Goal: Transaction & Acquisition: Purchase product/service

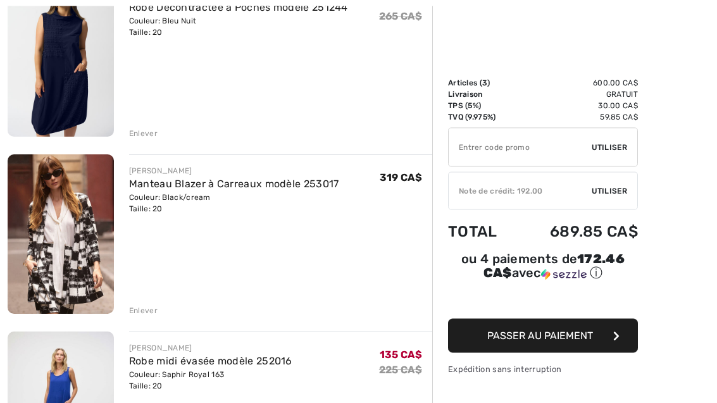
scroll to position [188, 0]
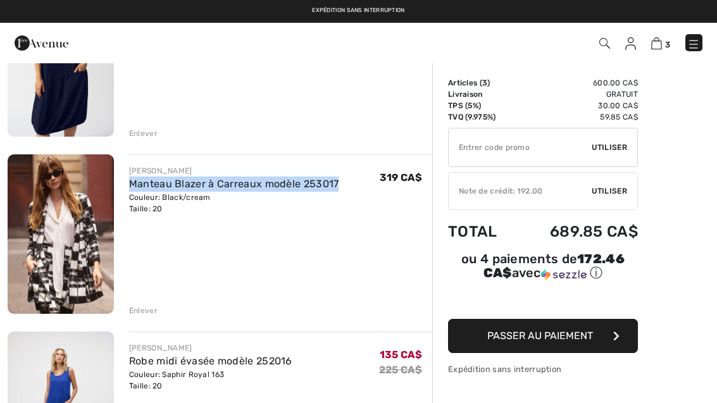
copy link "Manteau Blazer à Carreaux modèle 253017"
click at [148, 308] on div "Enlever" at bounding box center [143, 310] width 28 height 11
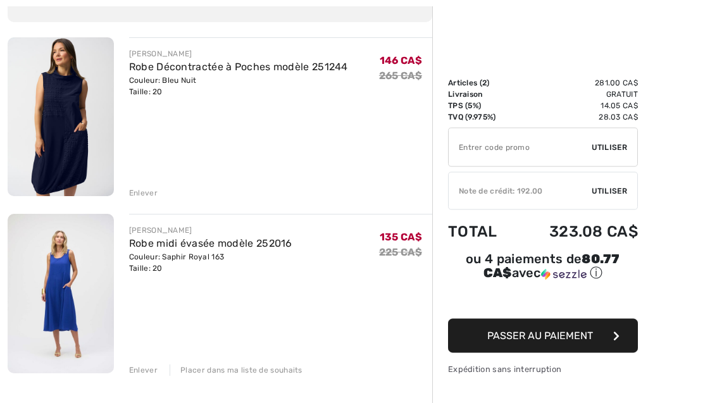
scroll to position [128, 0]
click at [581, 333] on span "Passer au paiement" at bounding box center [540, 336] width 106 height 12
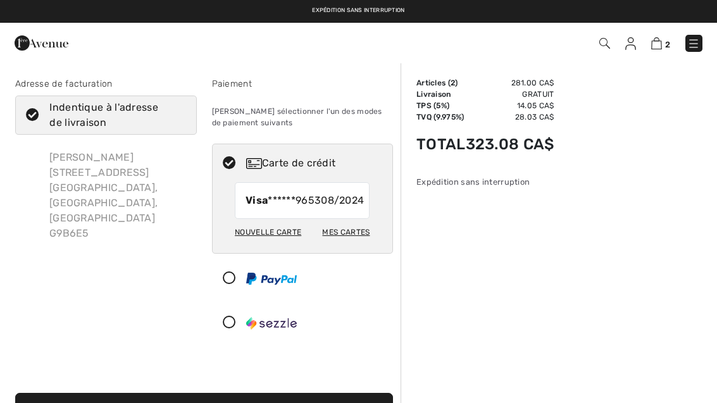
click at [689, 49] on img at bounding box center [693, 43] width 13 height 13
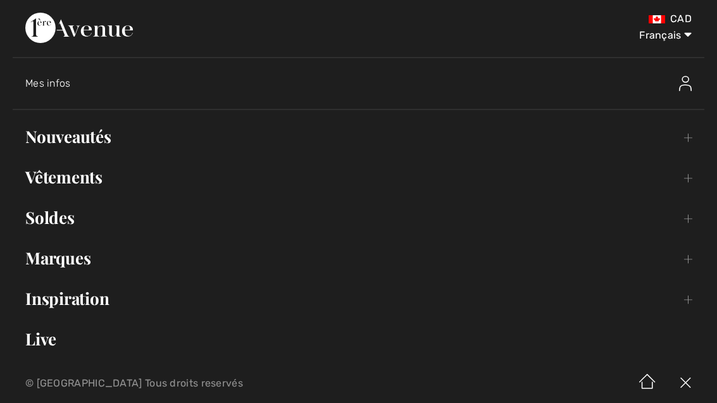
click at [682, 80] on img at bounding box center [685, 83] width 13 height 15
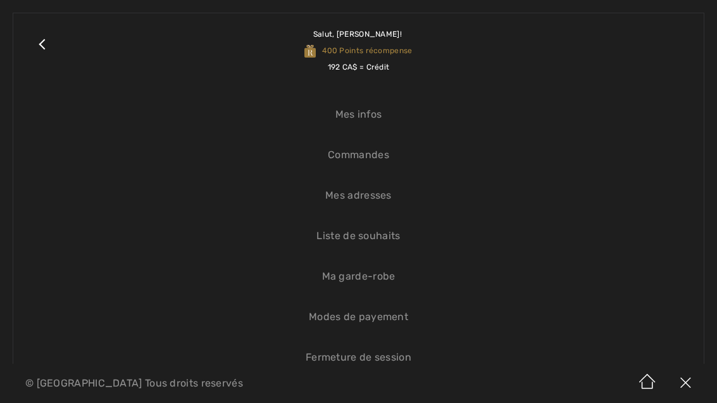
click at [46, 44] on link "Close submenu" at bounding box center [42, 50] width 32 height 49
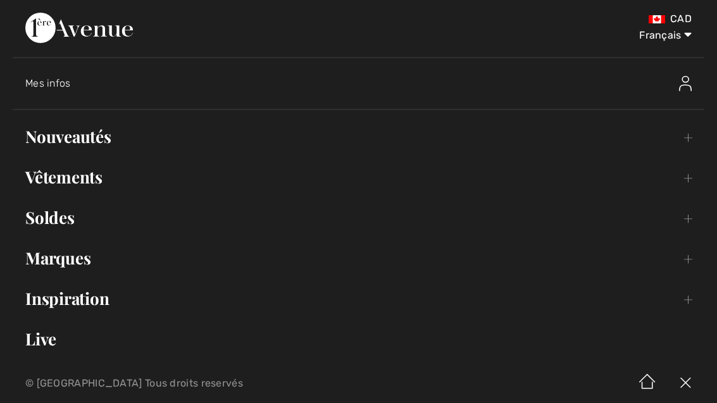
click at [685, 381] on img at bounding box center [685, 383] width 38 height 39
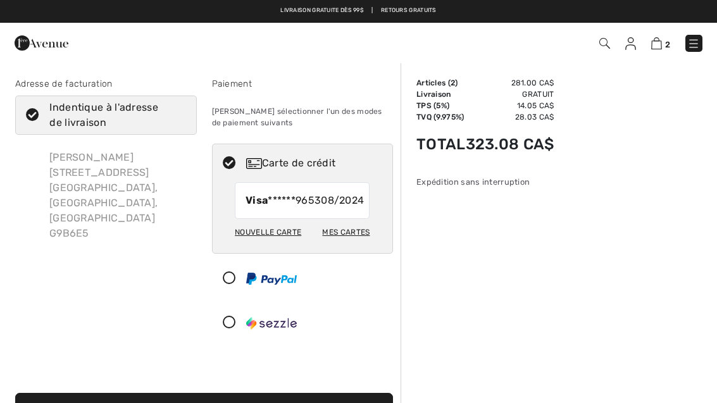
click at [654, 39] on img at bounding box center [656, 43] width 11 height 12
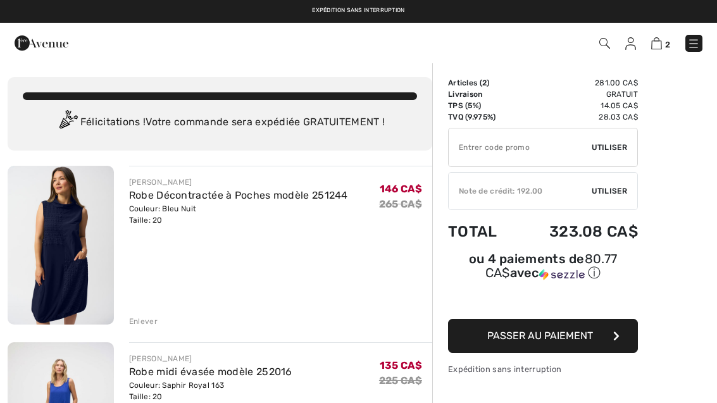
click at [613, 187] on span "Utiliser" at bounding box center [609, 190] width 35 height 11
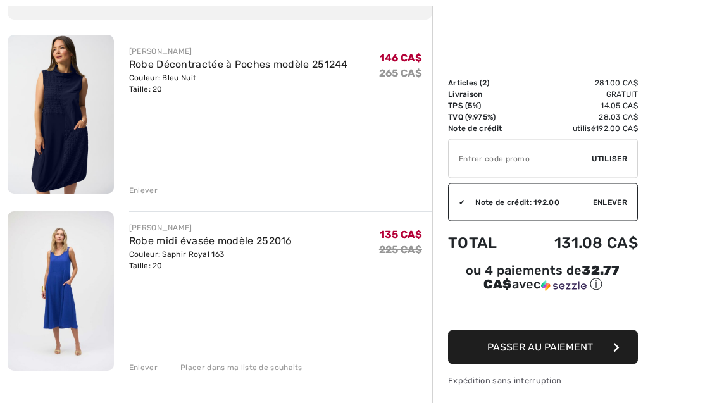
scroll to position [131, 0]
click at [583, 348] on span "Passer au paiement" at bounding box center [540, 347] width 106 height 12
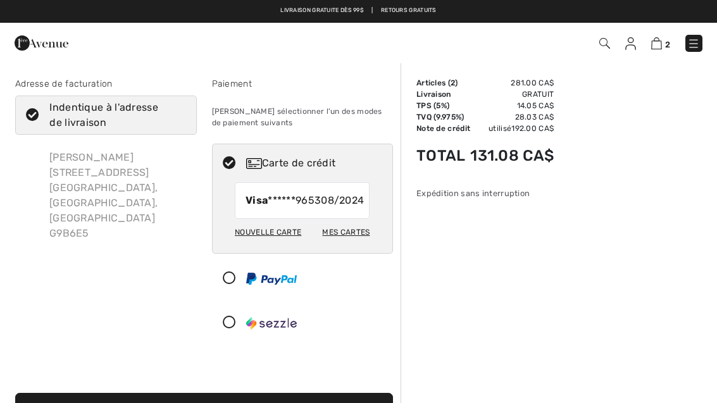
click at [359, 243] on div "Mes cartes" at bounding box center [345, 232] width 47 height 22
radio input "true"
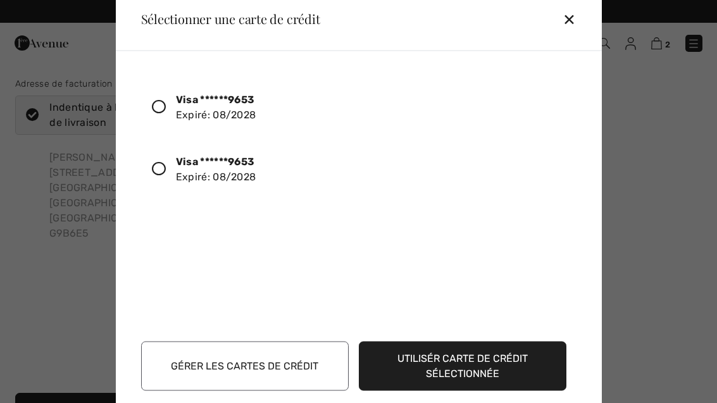
click at [163, 173] on icon at bounding box center [159, 168] width 14 height 14
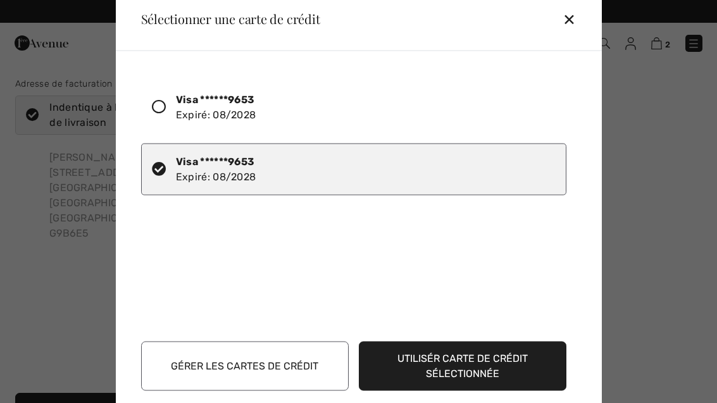
click at [528, 374] on button "Utilisér carte de crédit sélectionnée" at bounding box center [463, 365] width 208 height 49
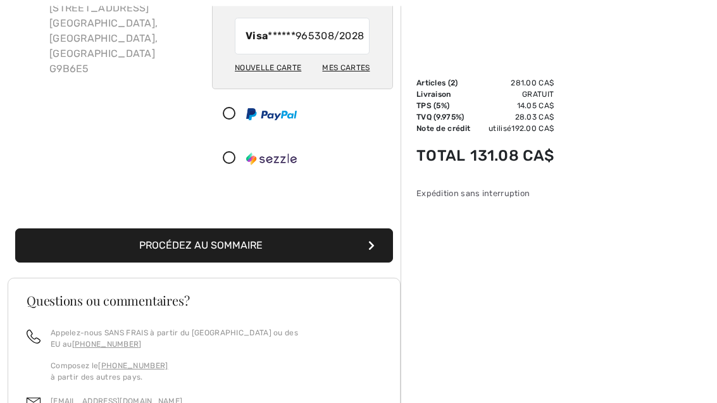
scroll to position [164, 0]
click at [288, 259] on button "Procédez au sommaire" at bounding box center [204, 245] width 378 height 34
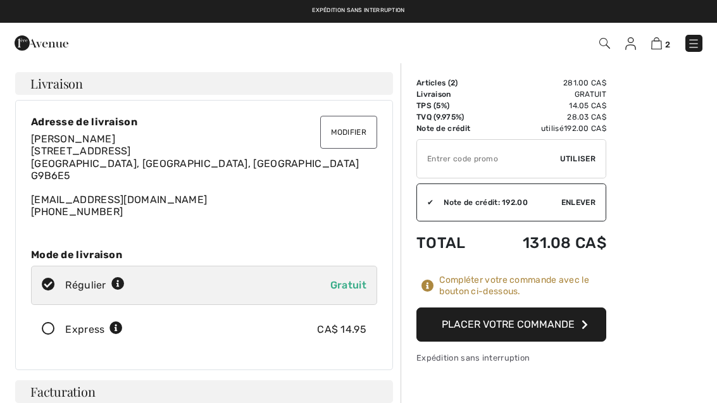
click at [576, 316] on button "Placer votre commande" at bounding box center [511, 324] width 190 height 34
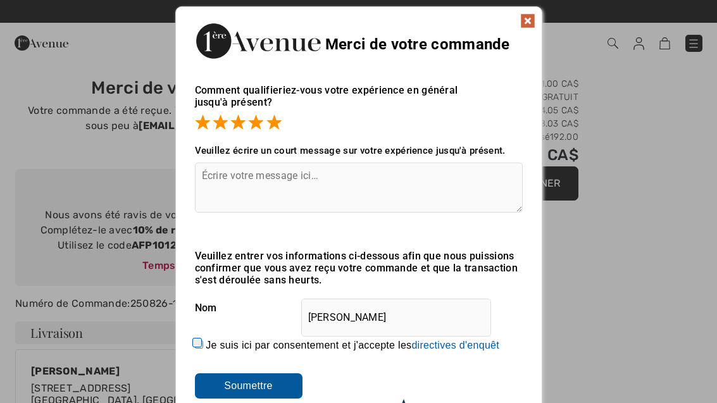
click at [475, 190] on textarea at bounding box center [359, 188] width 328 height 50
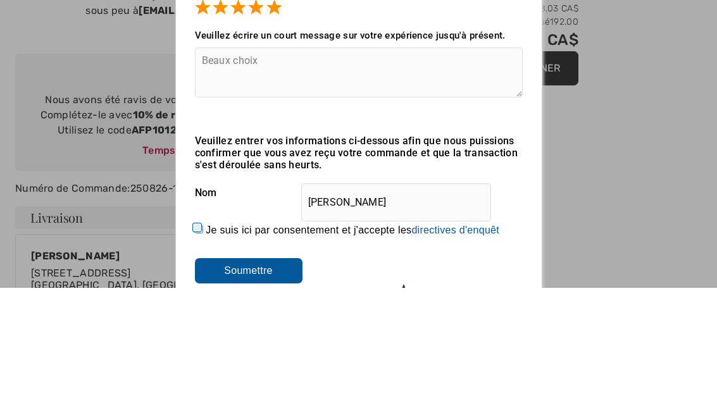
scroll to position [115, 0]
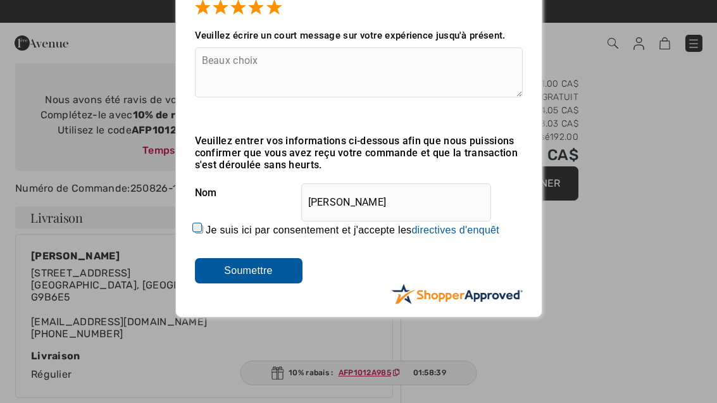
type textarea "Beaux choix"
click at [201, 231] on input "Je suis ici par consentement et j'accepte les En soumettant une évaluation, vou…" at bounding box center [199, 229] width 8 height 8
checkbox input "true"
click at [268, 272] on input "Soumettre" at bounding box center [249, 270] width 108 height 25
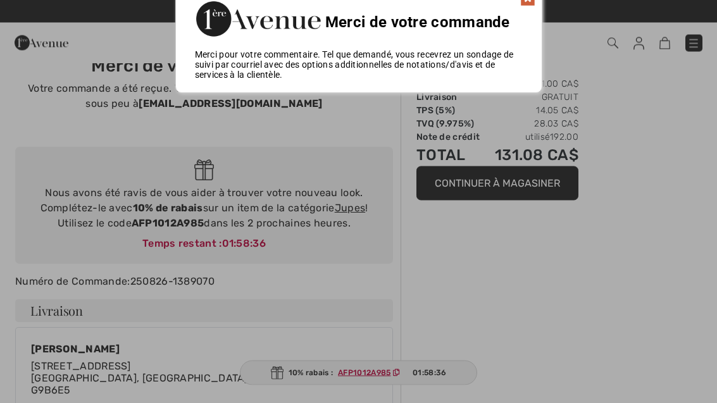
scroll to position [0, 0]
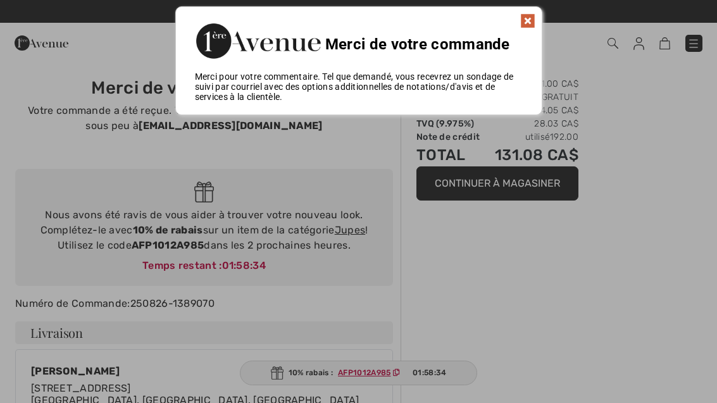
click at [527, 20] on img at bounding box center [527, 20] width 15 height 15
